Goal: Task Accomplishment & Management: Complete application form

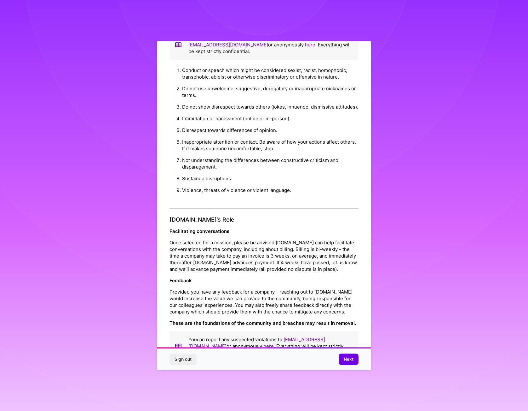
scroll to position [25, 0]
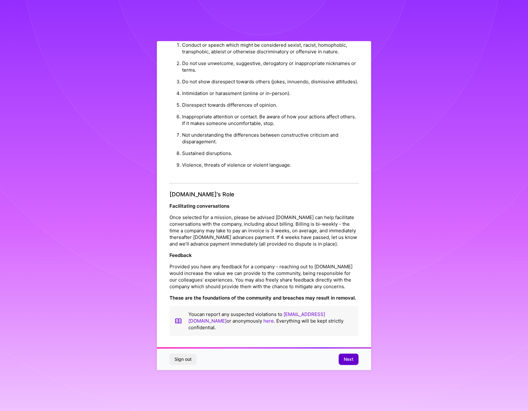
click at [346, 358] on span "Next" at bounding box center [349, 359] width 10 height 6
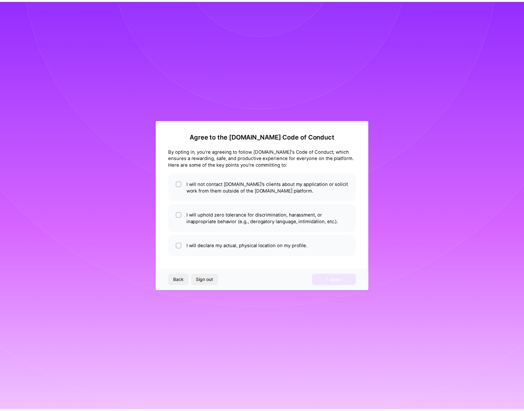
scroll to position [0, 0]
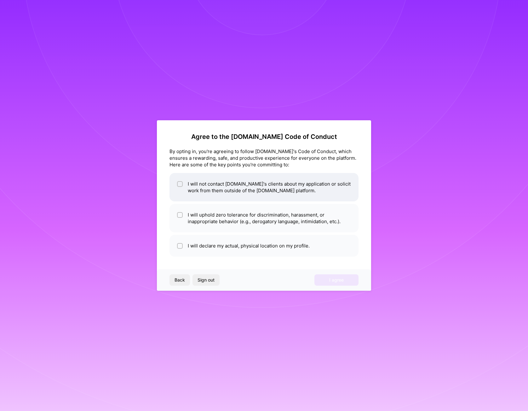
click at [333, 198] on li "I will not contact [DOMAIN_NAME]'s clients about my application or solicit work…" at bounding box center [264, 187] width 189 height 28
checkbox input "true"
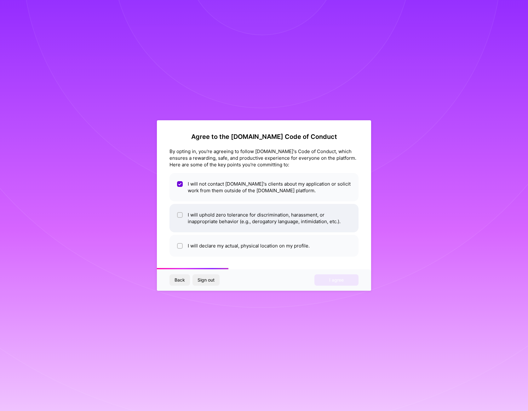
click at [330, 225] on li "I will uphold zero tolerance for discrimination, harassment, or inappropriate b…" at bounding box center [264, 218] width 189 height 28
checkbox input "true"
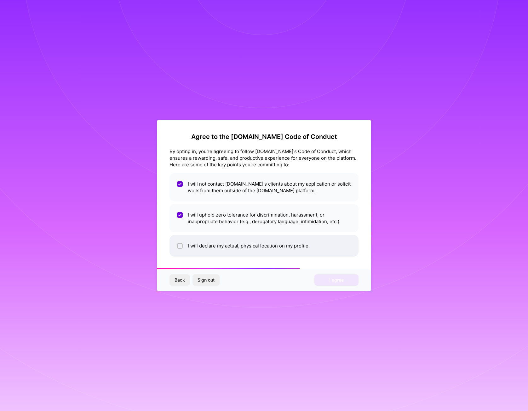
click at [323, 247] on li "I will declare my actual, physical location on my profile." at bounding box center [264, 246] width 189 height 22
checkbox input "true"
click at [342, 277] on span "I agree" at bounding box center [336, 280] width 15 height 6
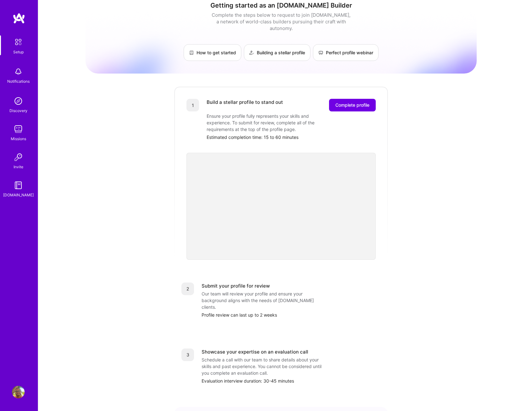
scroll to position [69, 0]
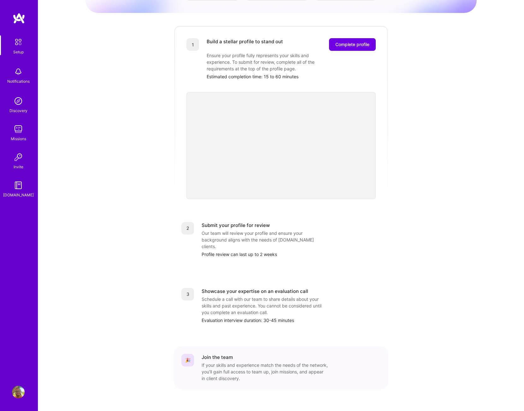
click at [440, 196] on div "Getting started as an [DOMAIN_NAME] Builder Complete the steps below to request…" at bounding box center [280, 177] width 391 height 483
